Goal: Information Seeking & Learning: Check status

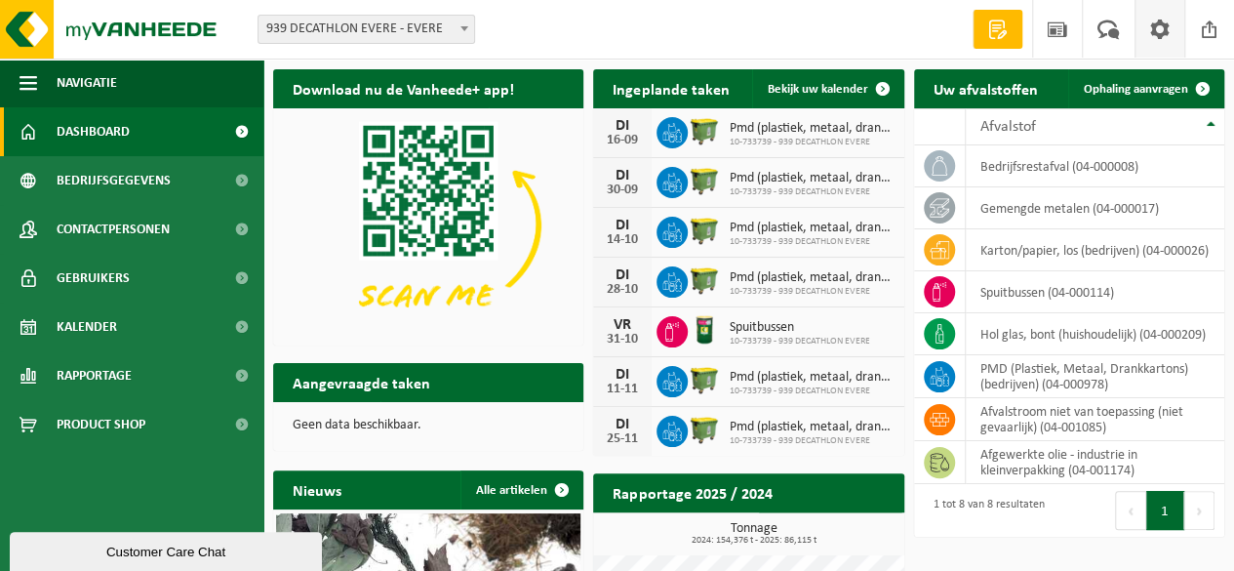
click at [1165, 32] on span at bounding box center [1159, 29] width 29 height 58
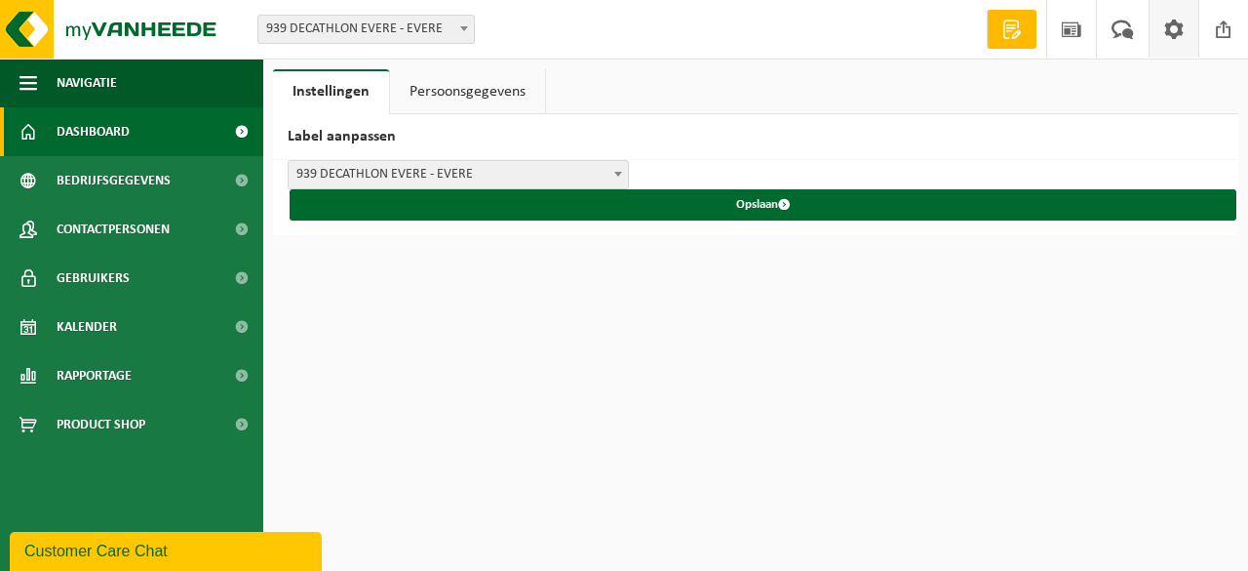
click at [108, 131] on span "Dashboard" at bounding box center [93, 131] width 73 height 49
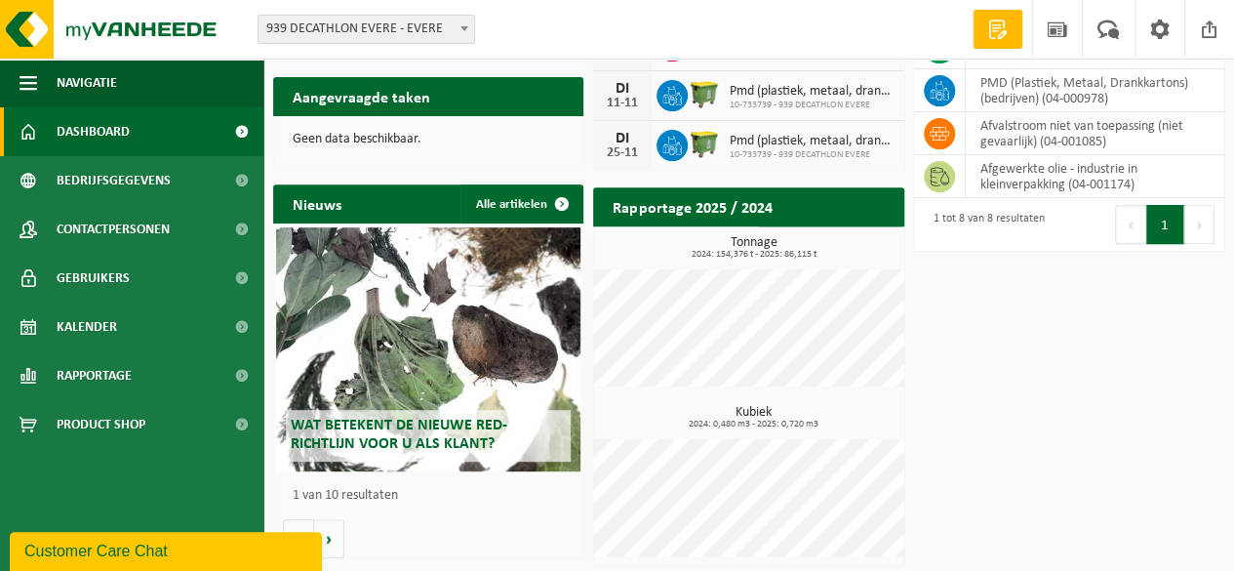
scroll to position [290, 0]
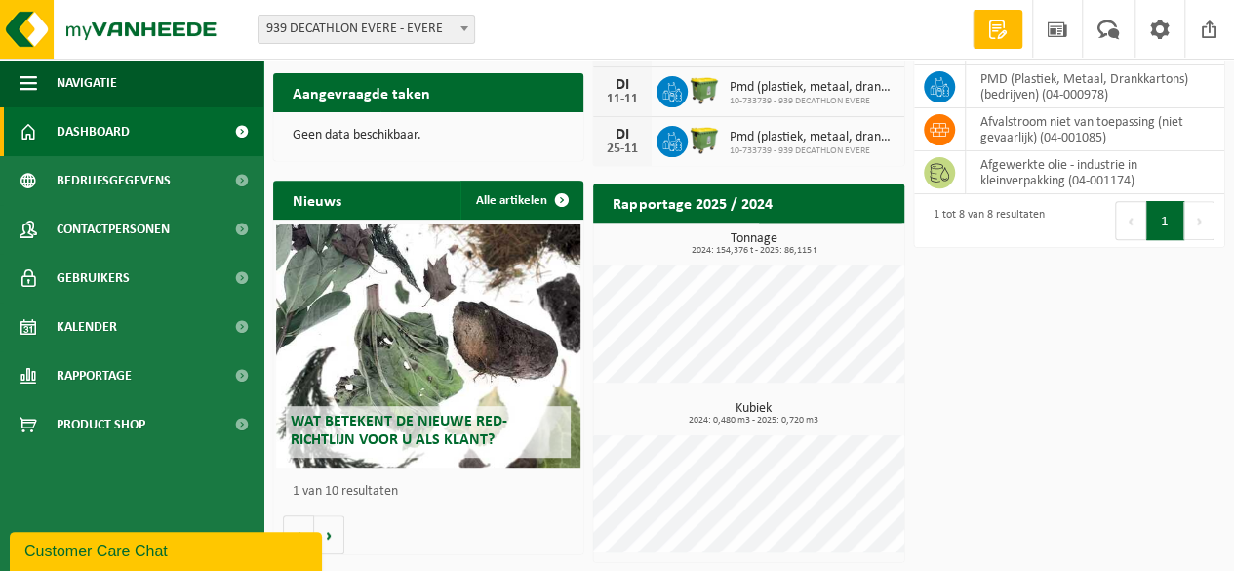
click at [653, 255] on span "2024: 154,376 t - 2025: 86,115 t" at bounding box center [753, 251] width 300 height 10
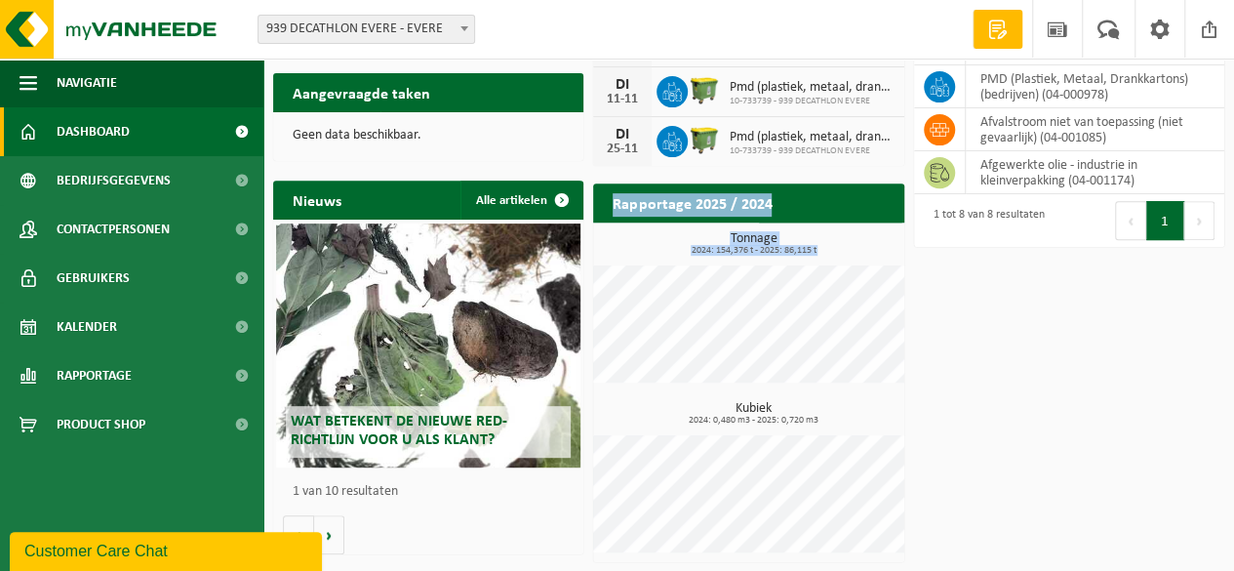
drag, startPoint x: 653, startPoint y: 255, endPoint x: 668, endPoint y: 206, distance: 50.9
click at [668, 206] on div "Rapportage 2025 / 2024 Bekijk rapportage Tonnage 2024: 154,376 t - 2025: 86,115…" at bounding box center [748, 373] width 320 height 398
click at [668, 206] on h2 "Rapportage 2025 / 2024" at bounding box center [692, 202] width 198 height 38
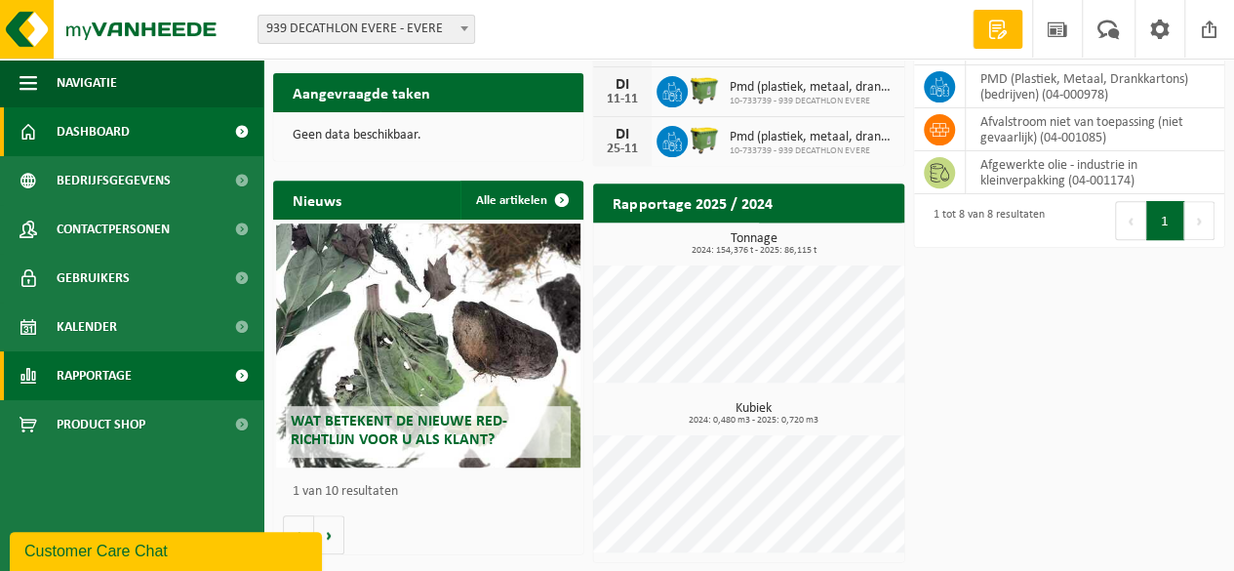
click at [101, 369] on span "Rapportage" at bounding box center [94, 375] width 75 height 49
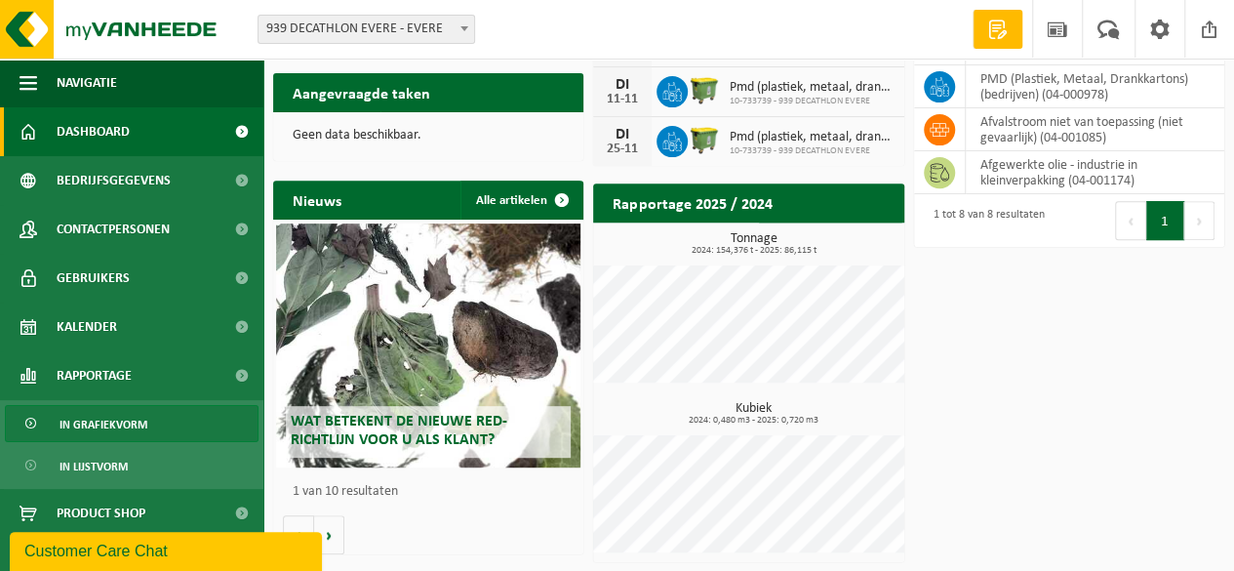
click at [100, 428] on span "In grafiekvorm" at bounding box center [103, 424] width 88 height 37
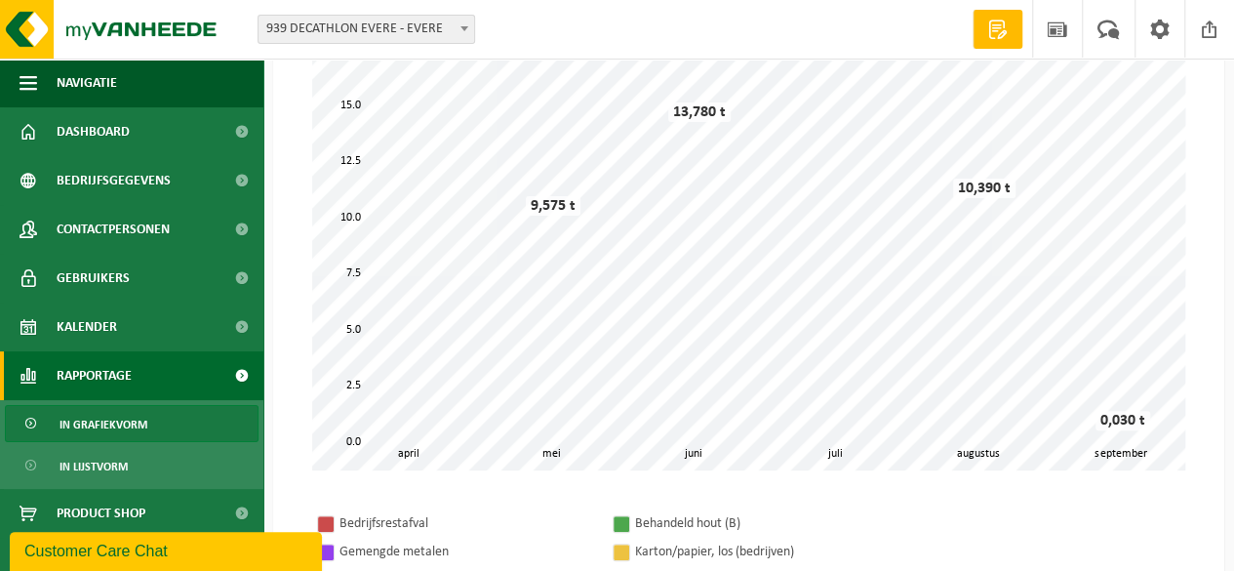
scroll to position [223, 0]
